Goal: Task Accomplishment & Management: Manage account settings

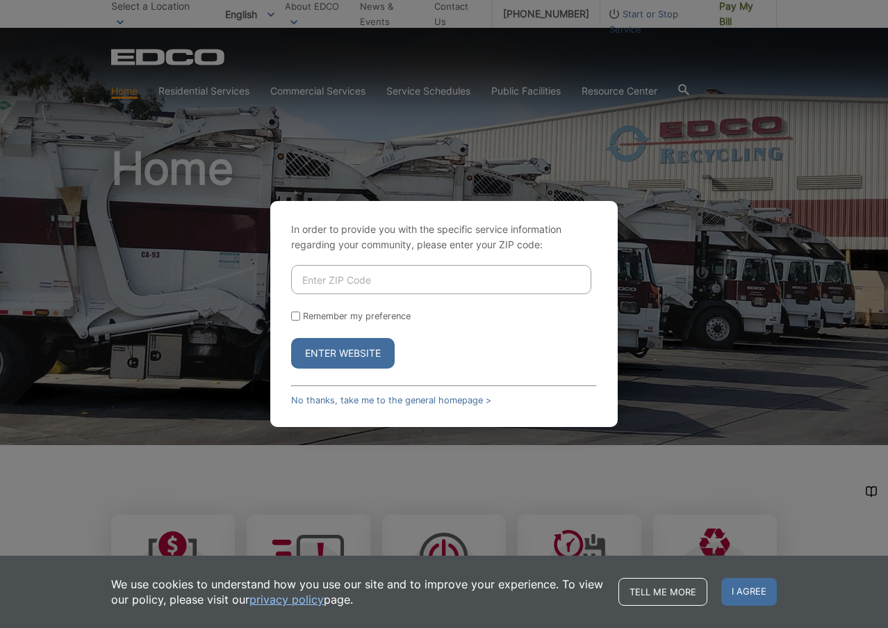
click at [341, 284] on input "Enter ZIP Code" at bounding box center [441, 279] width 300 height 29
type input "91901"
click at [297, 316] on input "Remember my preference" at bounding box center [295, 315] width 9 height 9
checkbox input "true"
click at [336, 350] on button "Enter Website" at bounding box center [343, 353] width 104 height 31
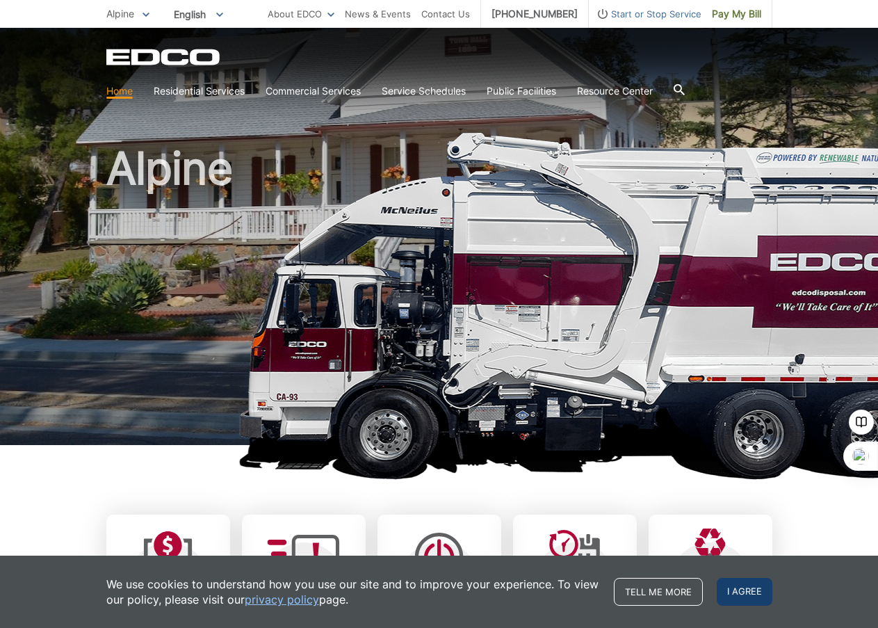
click at [753, 585] on span "I agree" at bounding box center [745, 592] width 56 height 28
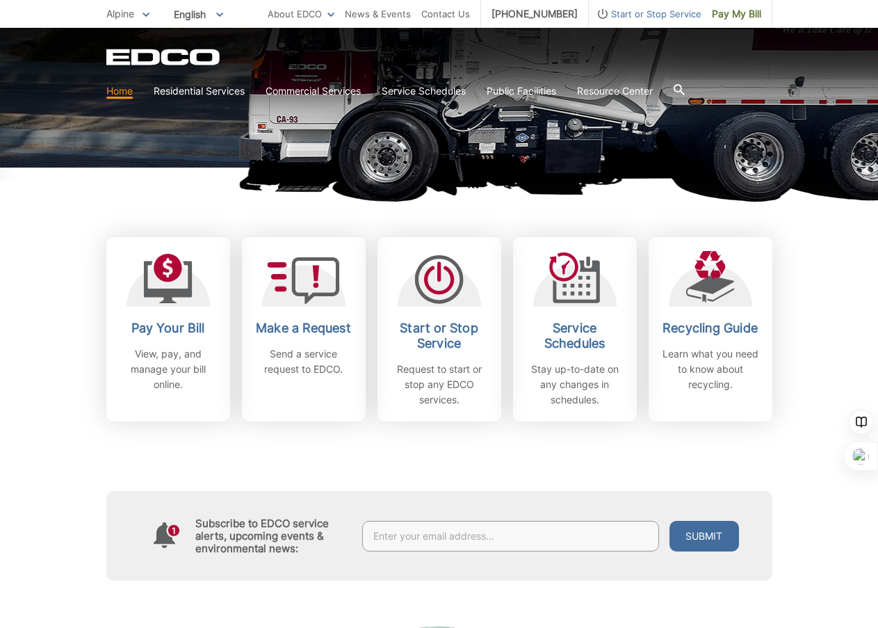
scroll to position [278, 0]
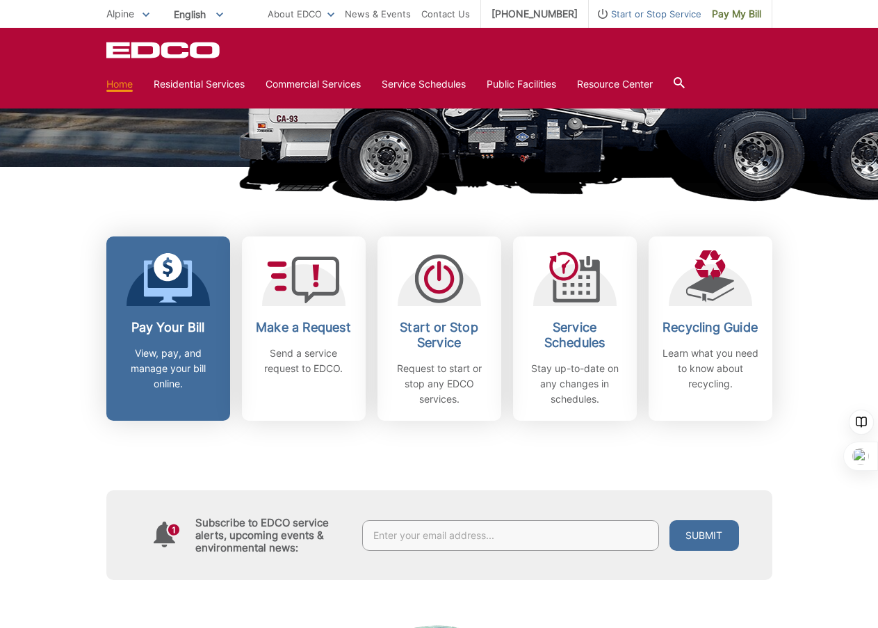
click at [174, 365] on p "View, pay, and manage your bill online." at bounding box center [168, 368] width 103 height 46
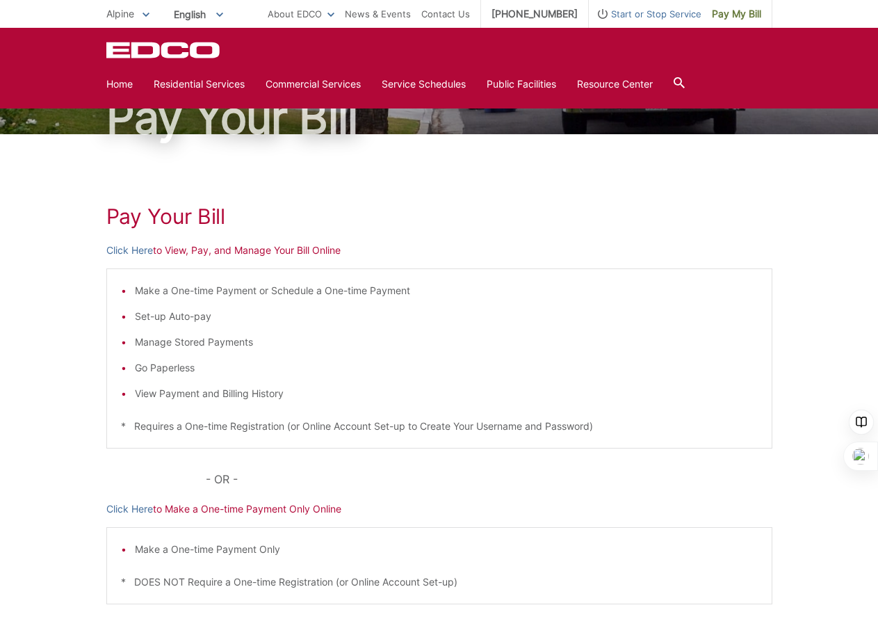
scroll to position [38, 0]
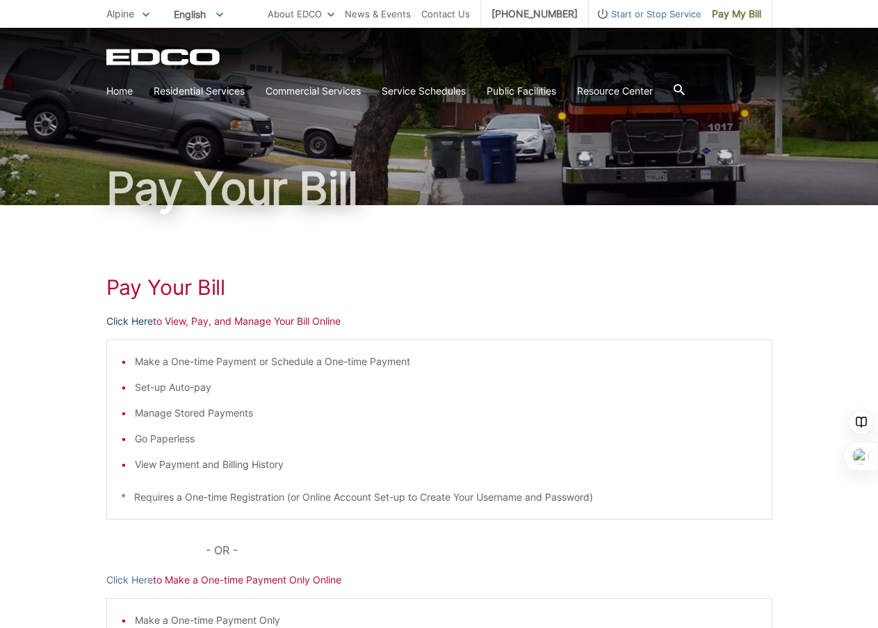
click at [127, 316] on link "Click Here" at bounding box center [129, 320] width 47 height 15
